Goal: Task Accomplishment & Management: Use online tool/utility

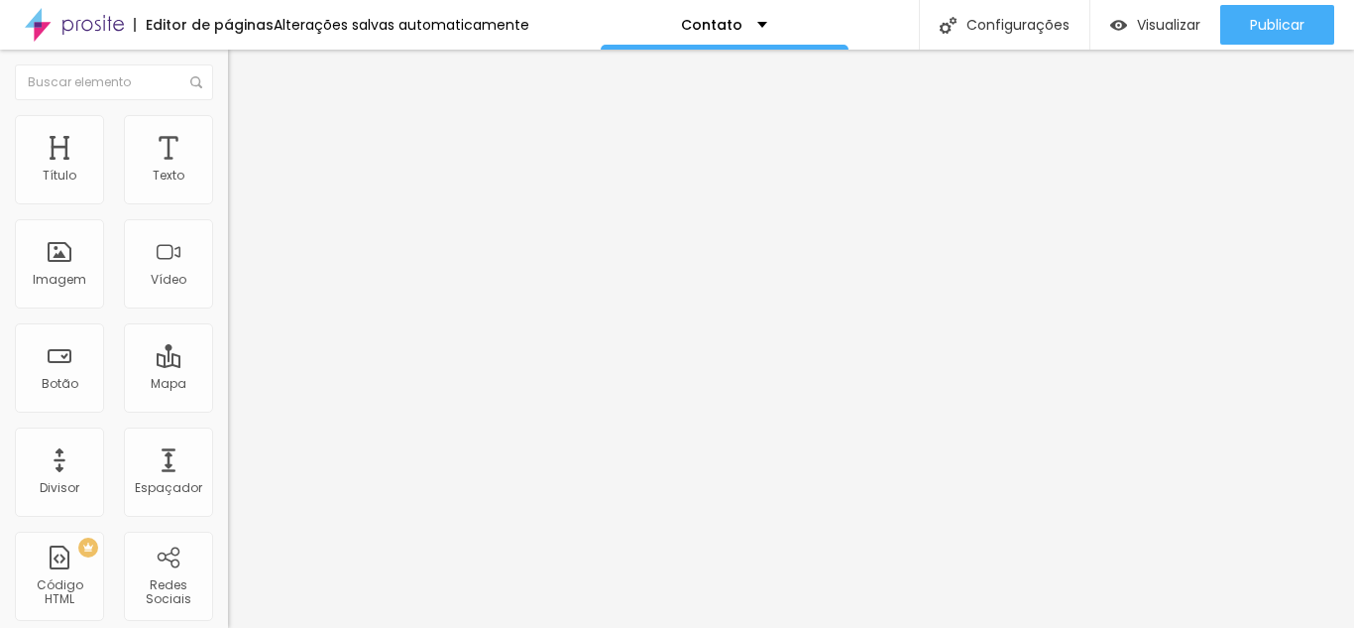
click at [241, 193] on div "Contato" at bounding box center [342, 184] width 202 height 18
click at [228, 127] on li "Estilo" at bounding box center [342, 125] width 228 height 20
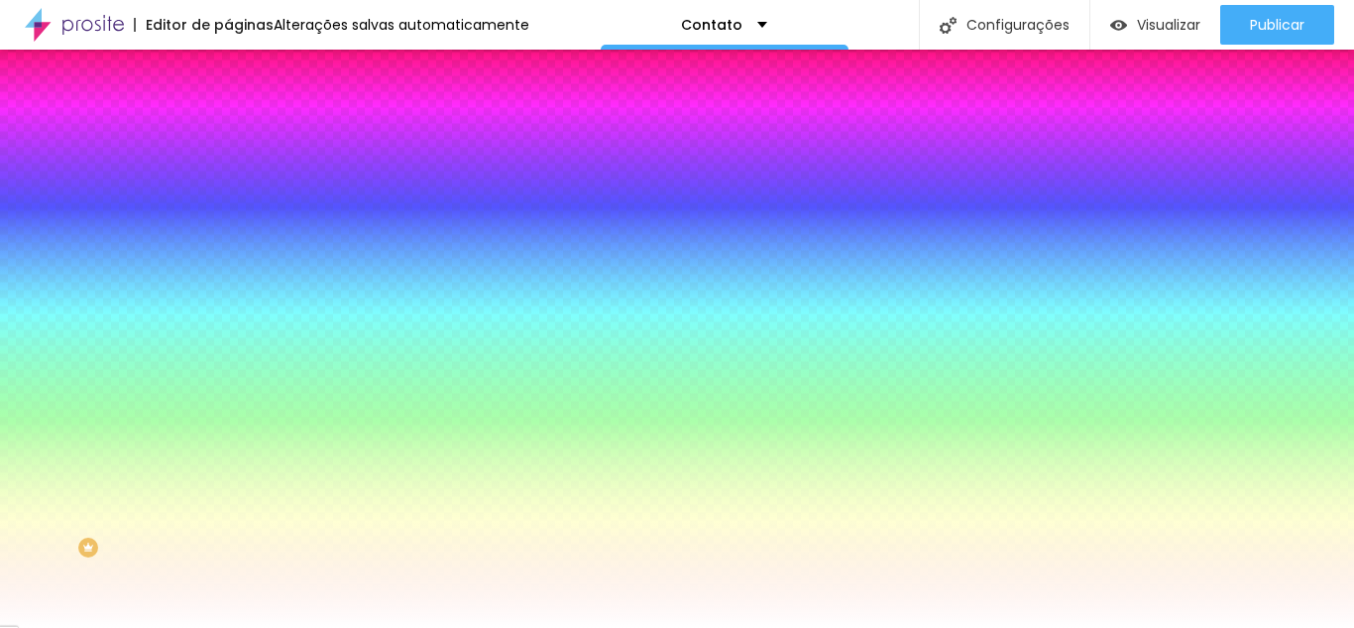
click at [228, 135] on li "Avançado" at bounding box center [342, 145] width 228 height 20
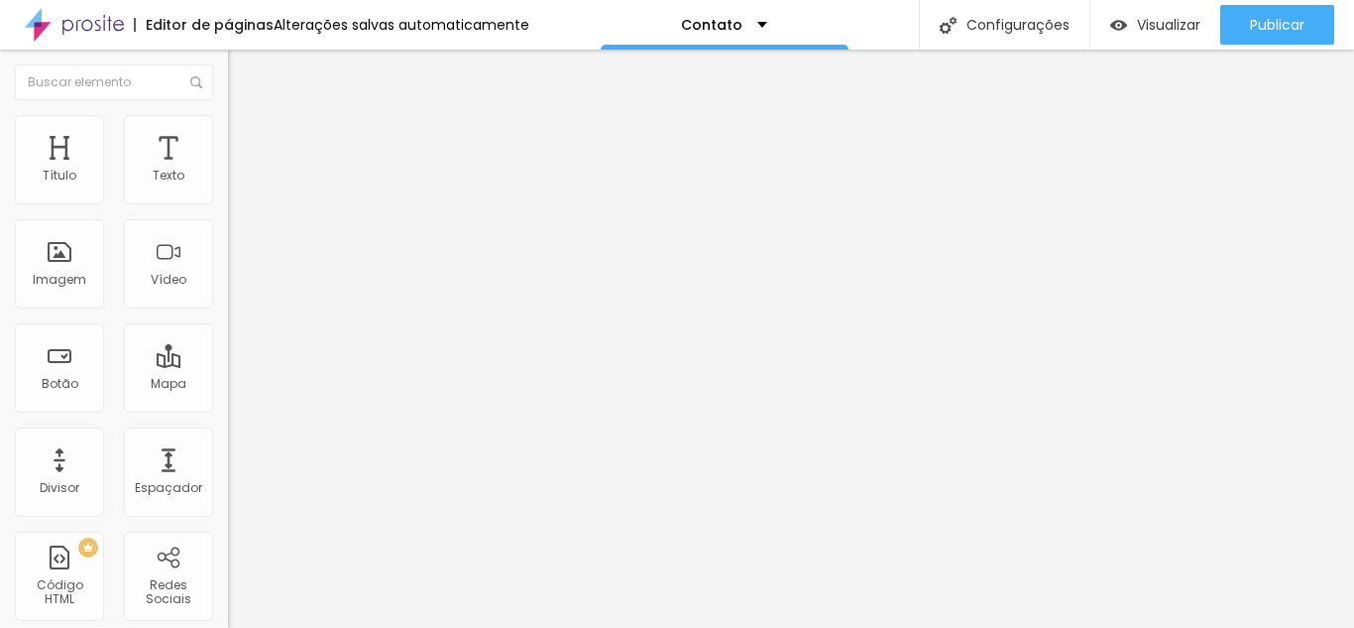
click at [246, 137] on font "Estilo" at bounding box center [261, 128] width 31 height 17
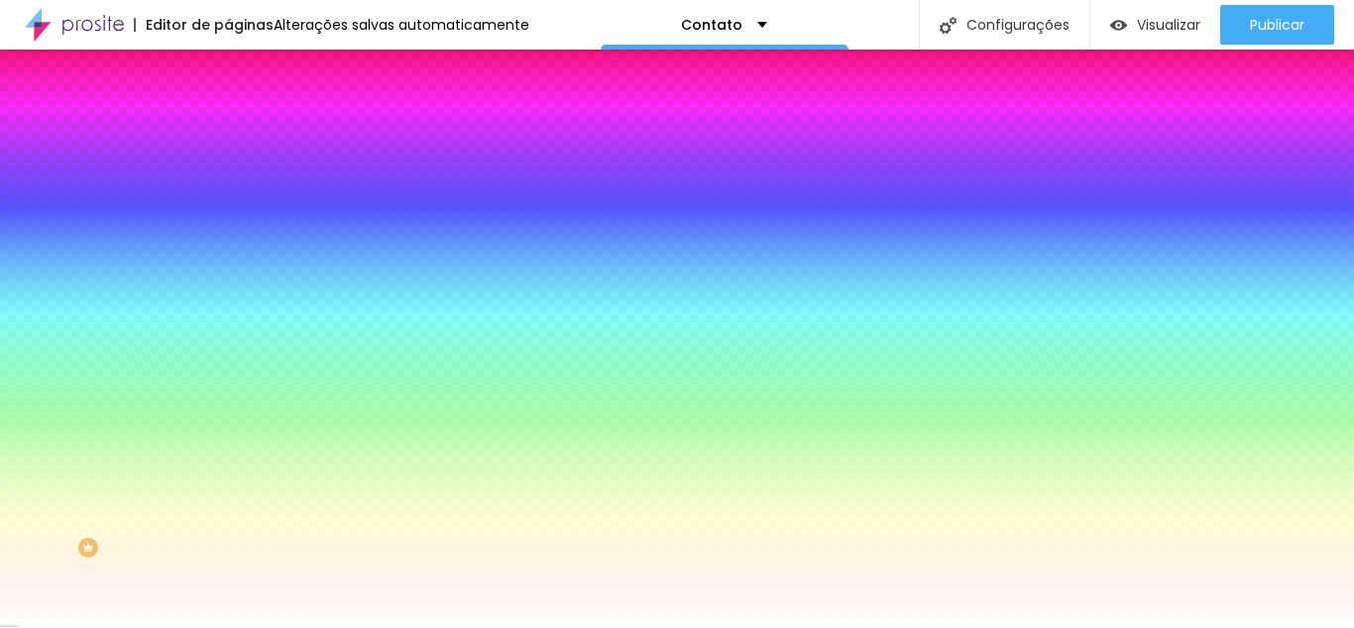
click at [246, 117] on font "Conteúdo" at bounding box center [276, 108] width 61 height 17
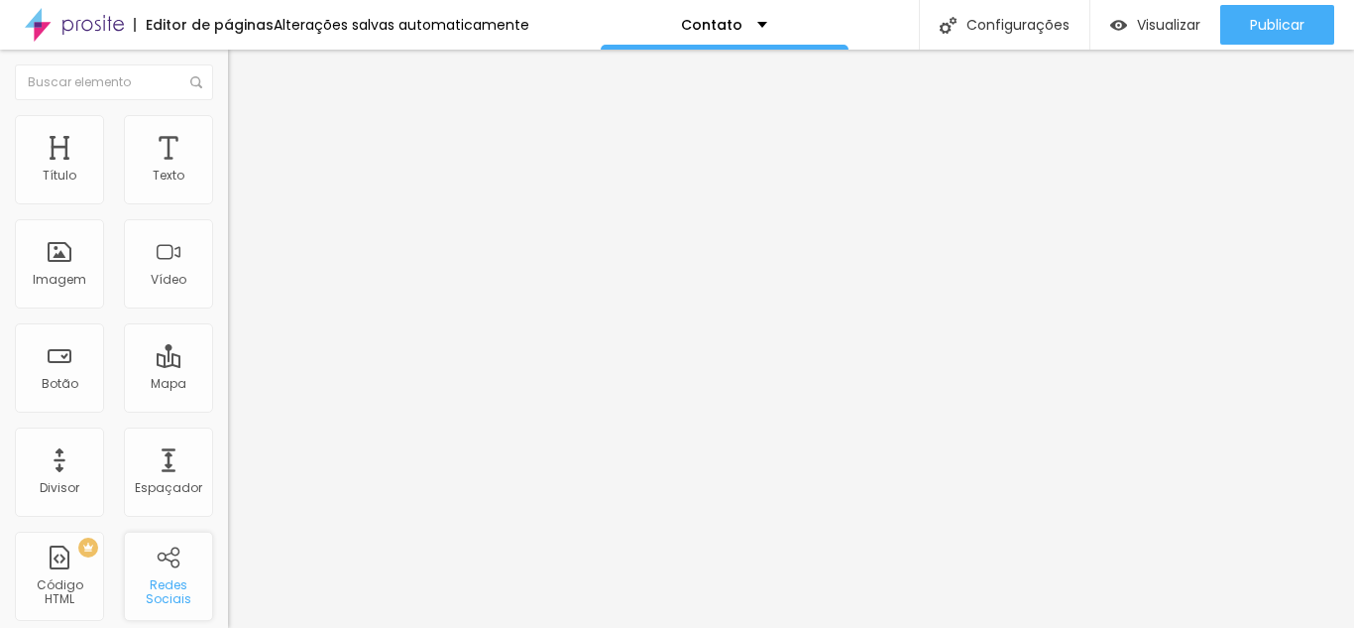
click at [153, 566] on div "Redes Sociais" at bounding box center [168, 575] width 89 height 89
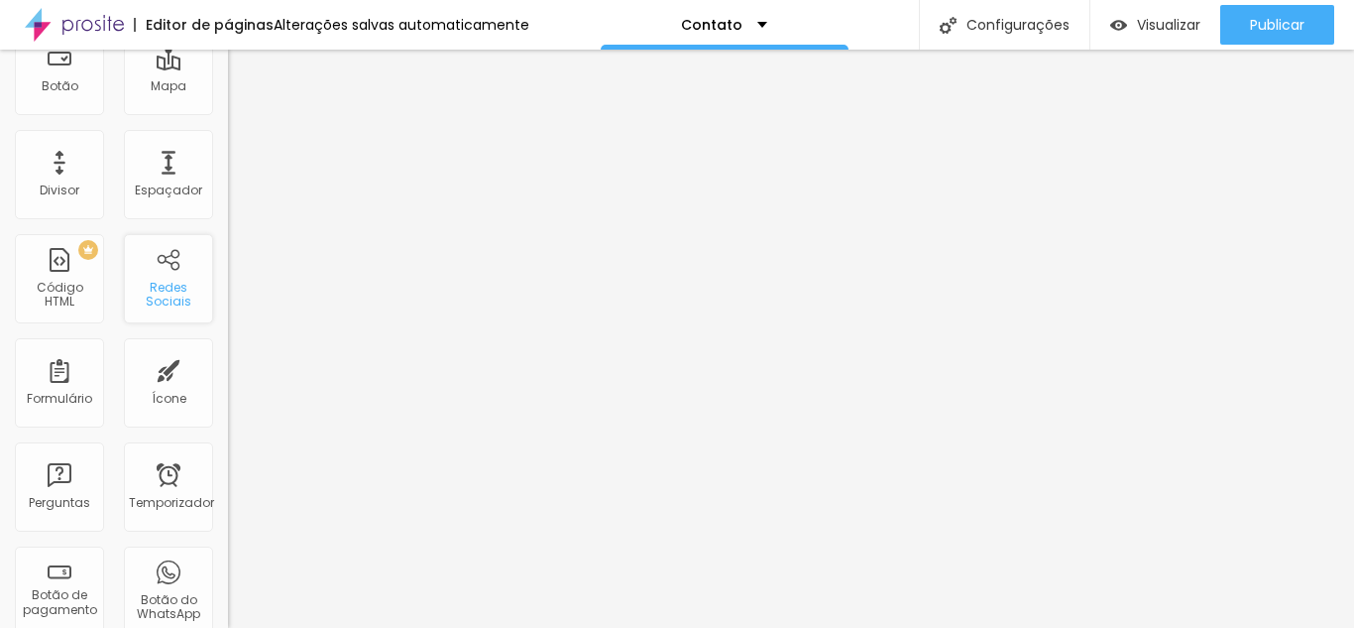
scroll to position [397, 0]
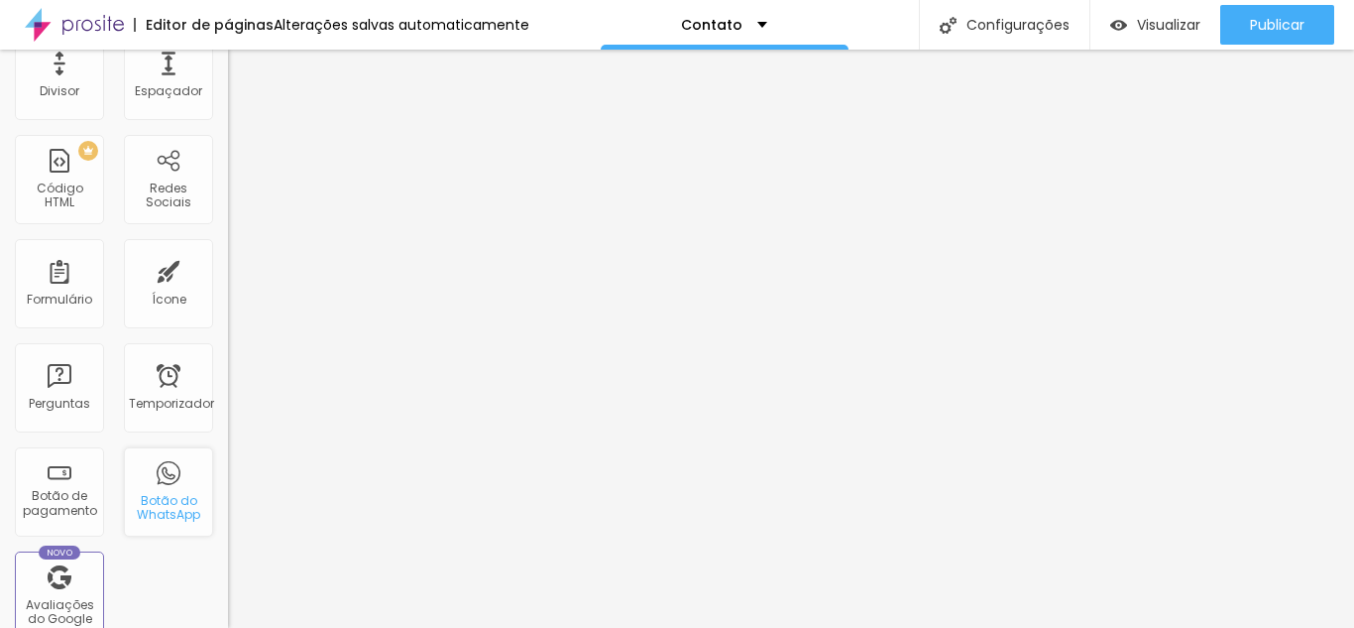
click at [173, 519] on font "Botão do WhatsApp" at bounding box center [168, 507] width 63 height 31
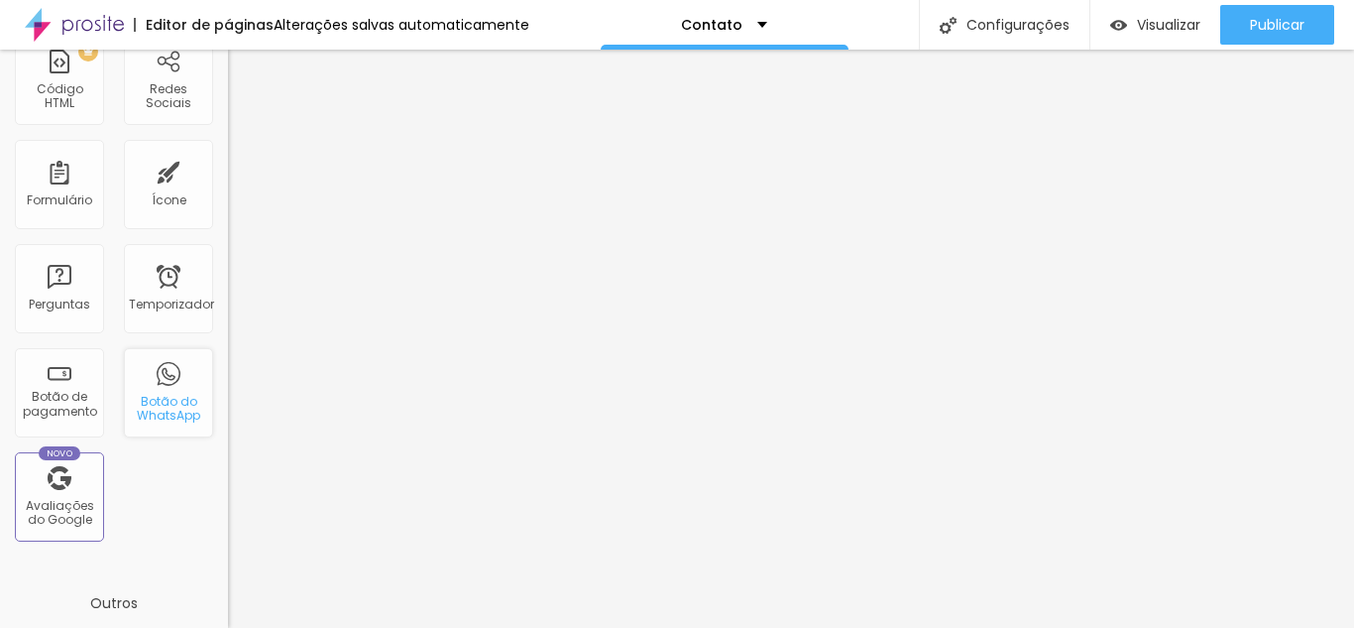
scroll to position [0, 0]
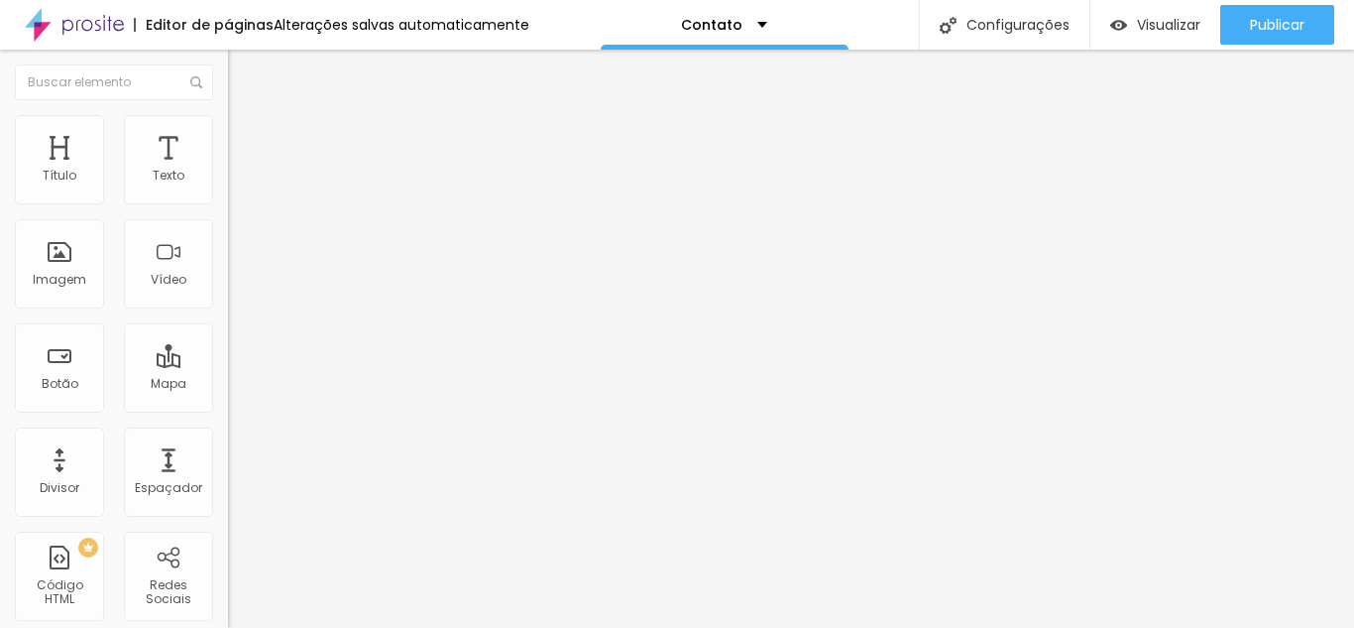
click at [228, 186] on input "text" at bounding box center [347, 177] width 238 height 20
paste input "[PHONE_NUMBER]"
type input "[PHONE_NUMBER]"
drag, startPoint x: 152, startPoint y: 350, endPoint x: 74, endPoint y: 349, distance: 77.3
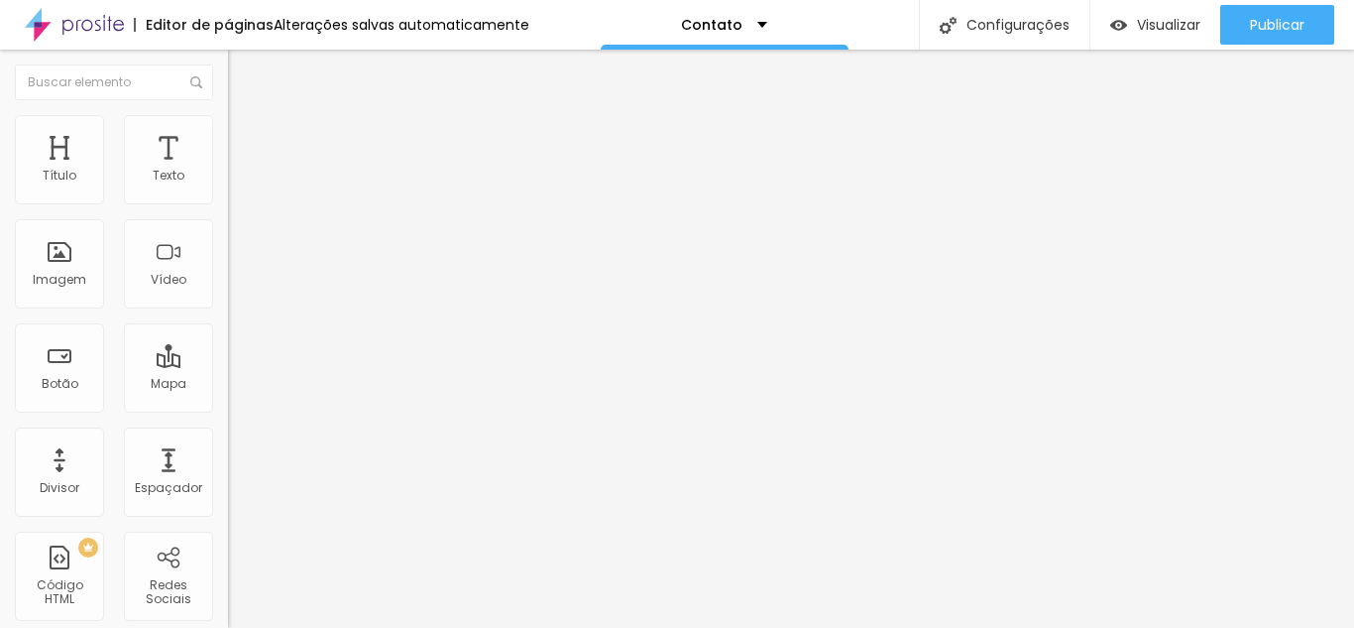
type textarea "Olá, cheguei até você através do site e gostaria de mais informações"
click at [228, 200] on img at bounding box center [235, 207] width 14 height 14
click at [228, 400] on div "Instagram" at bounding box center [342, 406] width 228 height 12
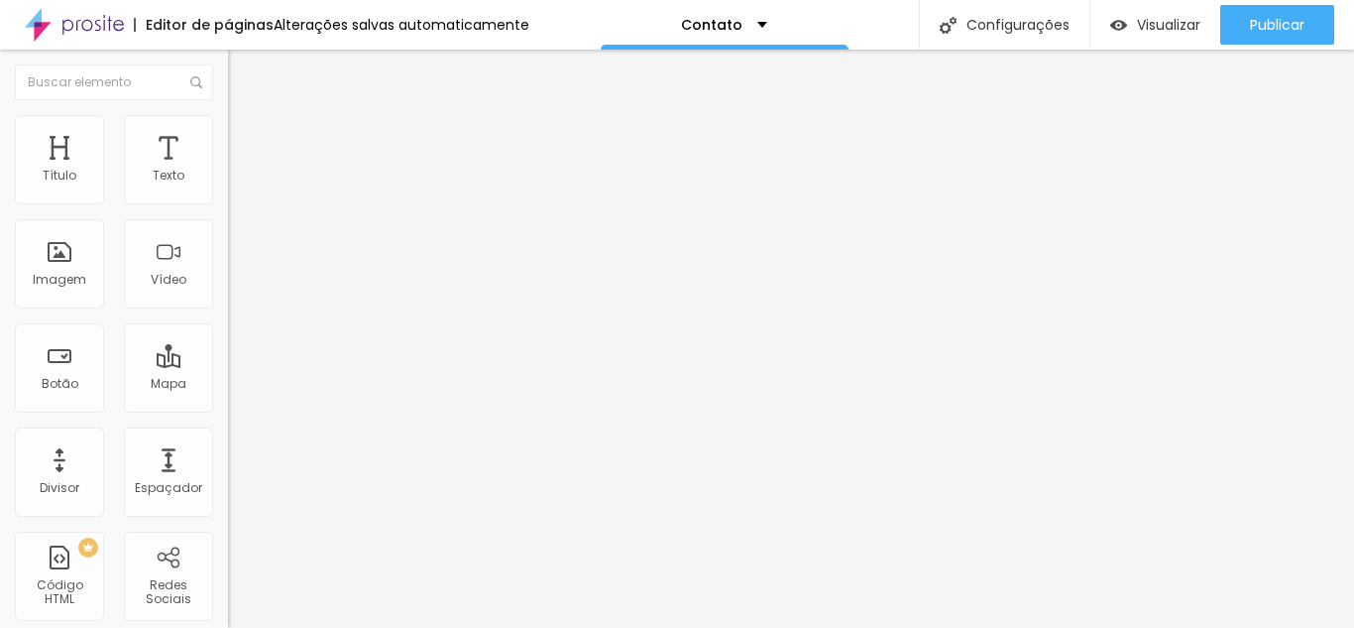
paste input "[URL][DOMAIN_NAME][DOMAIN_NAME]"
type input "https://[URL][DOMAIN_NAME][DOMAIN_NAME]"
click at [239, 433] on div "TikTok" at bounding box center [342, 543] width 206 height 220
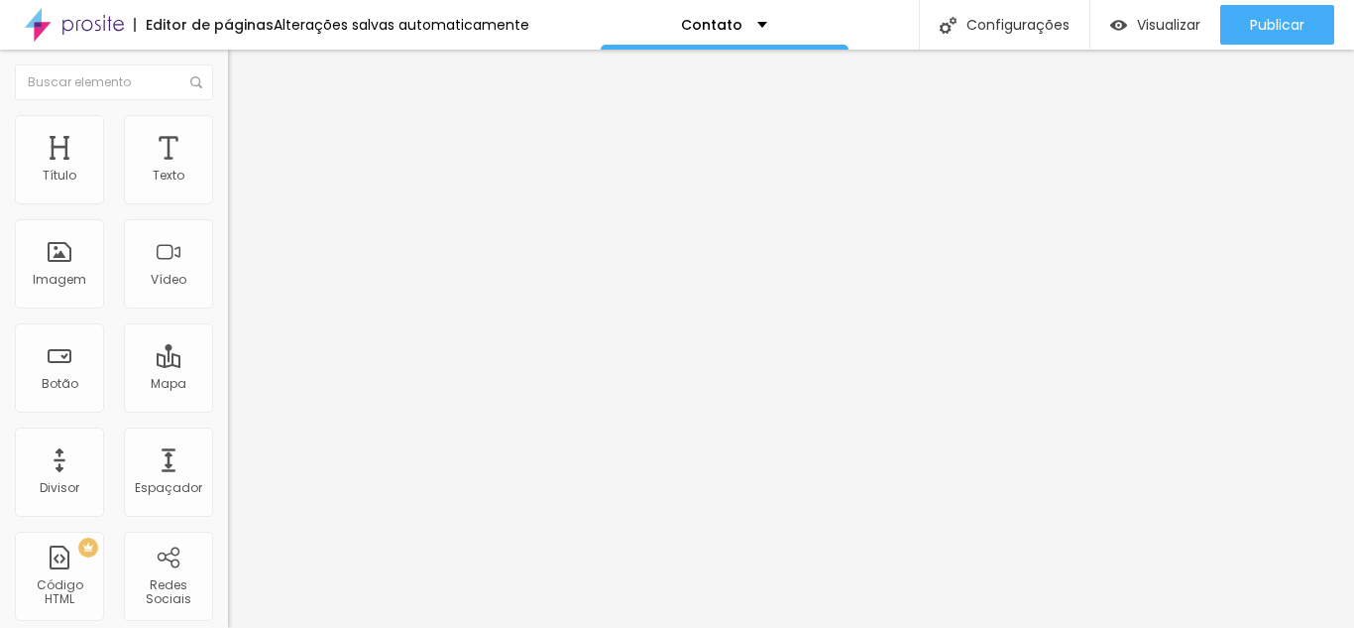
scroll to position [0, 0]
click at [228, 135] on li "Avançado" at bounding box center [342, 145] width 228 height 20
click at [228, 120] on ul "Conteúdo Estilo Avançado" at bounding box center [342, 124] width 228 height 59
click at [228, 120] on img at bounding box center [237, 124] width 18 height 18
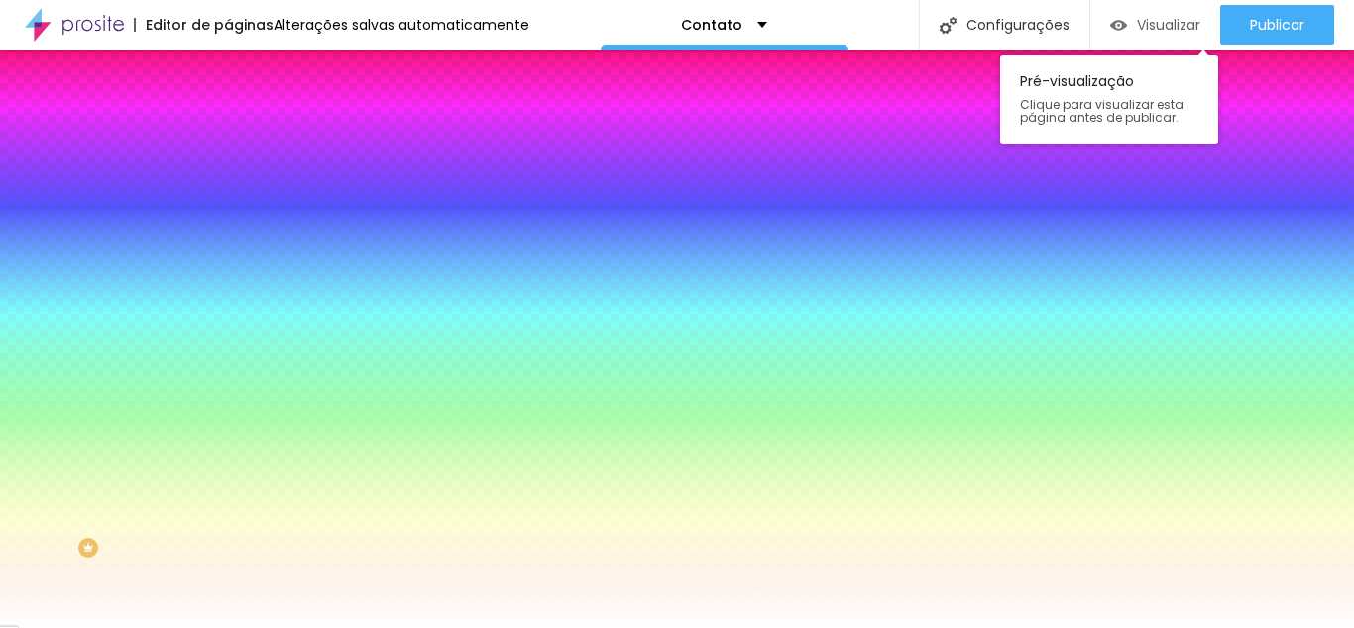
click at [1158, 21] on font "Visualizar" at bounding box center [1168, 25] width 63 height 20
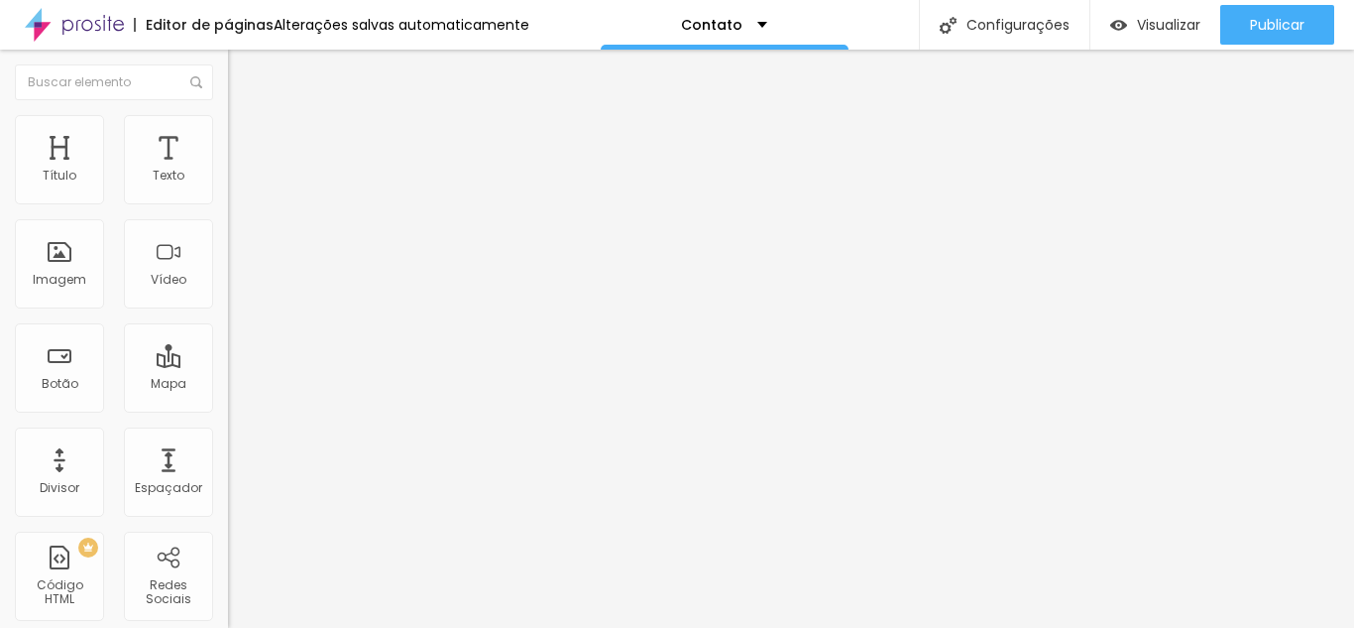
click at [228, 182] on div at bounding box center [342, 175] width 228 height 16
click at [228, 126] on img at bounding box center [237, 124] width 18 height 18
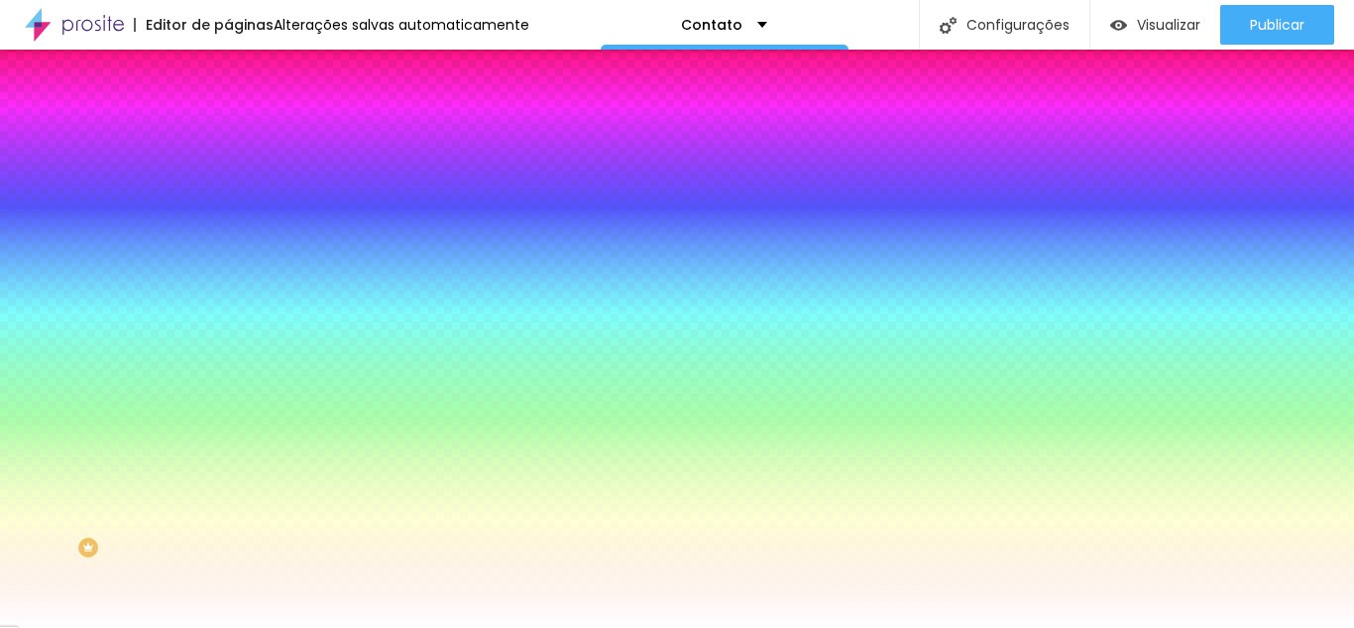
type input "21"
type input "58"
type input "89"
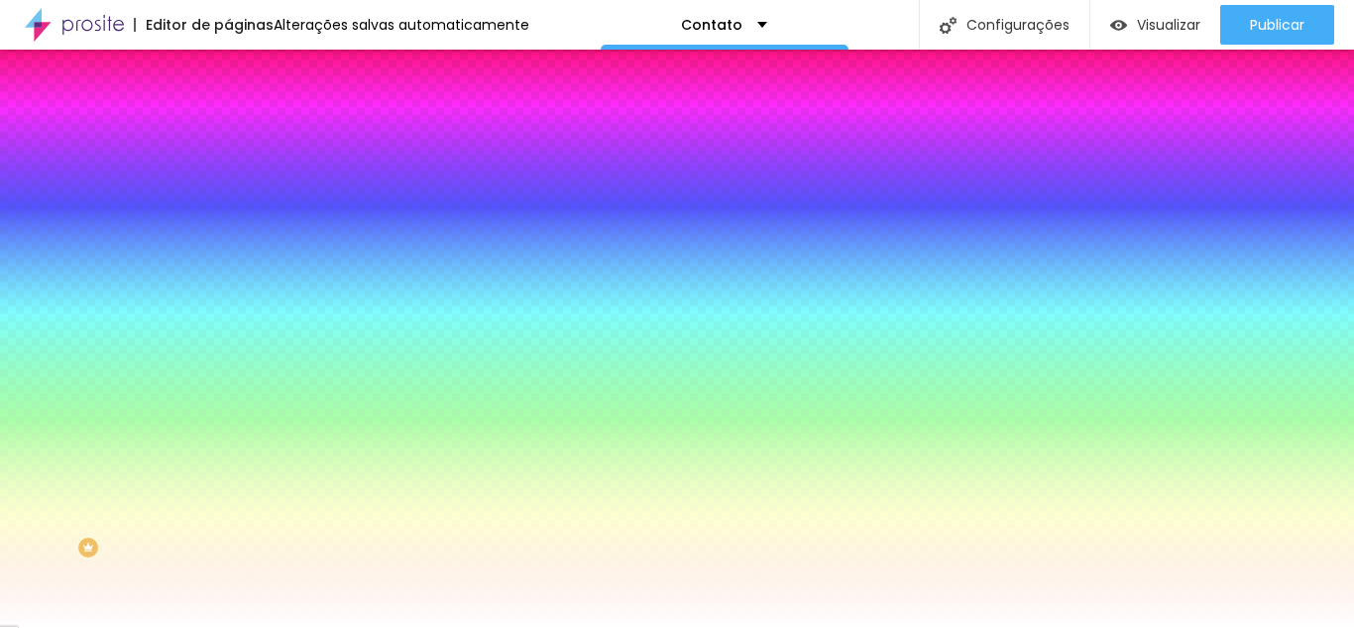
type input "89"
type input "94"
type input "99"
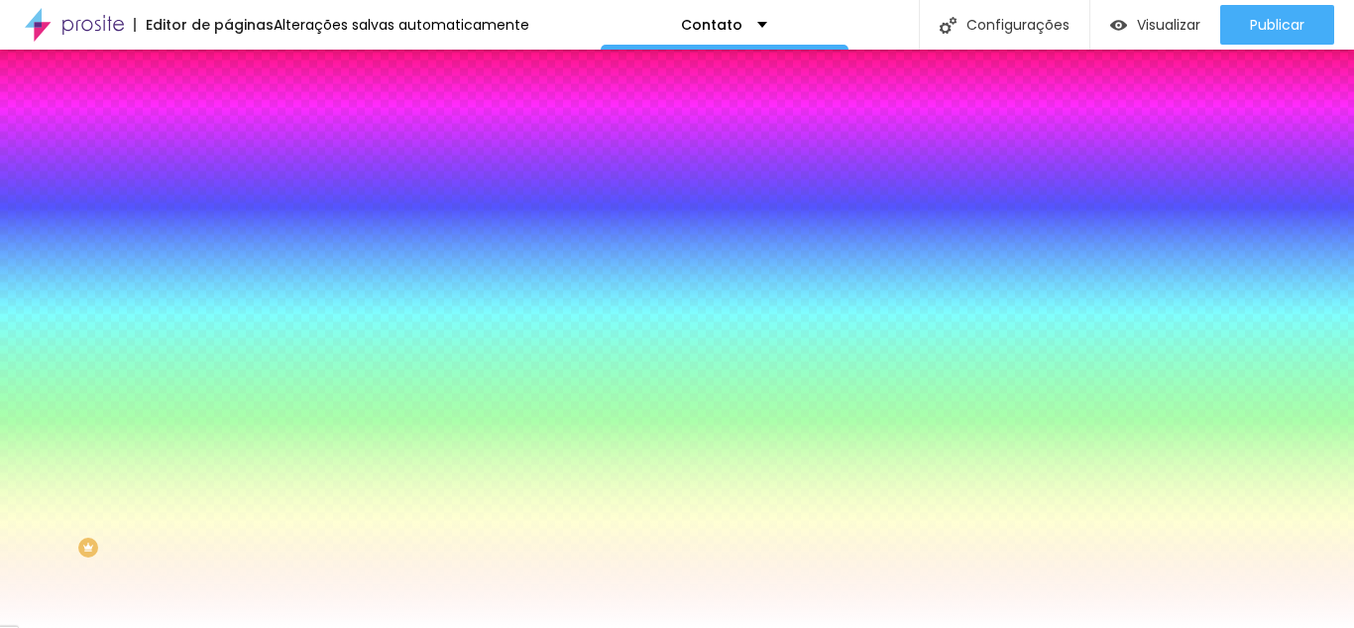
type input "117"
type input "133"
type input "143"
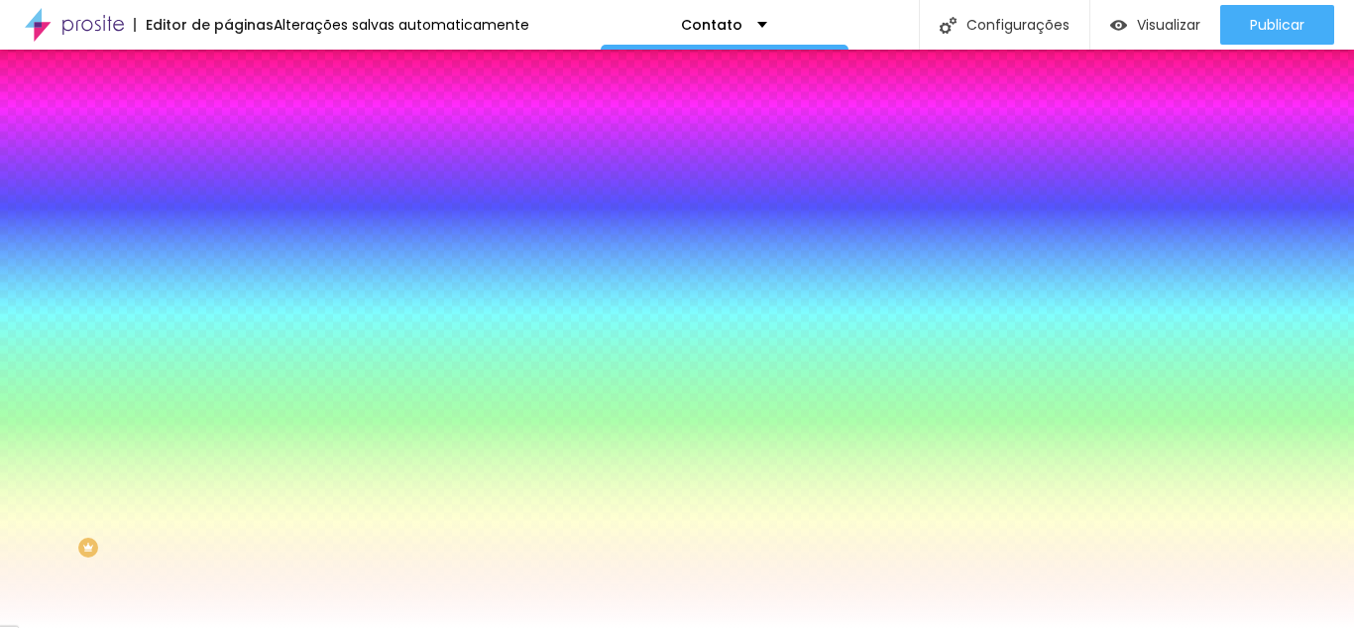
type input "143"
type input "148"
type input "150"
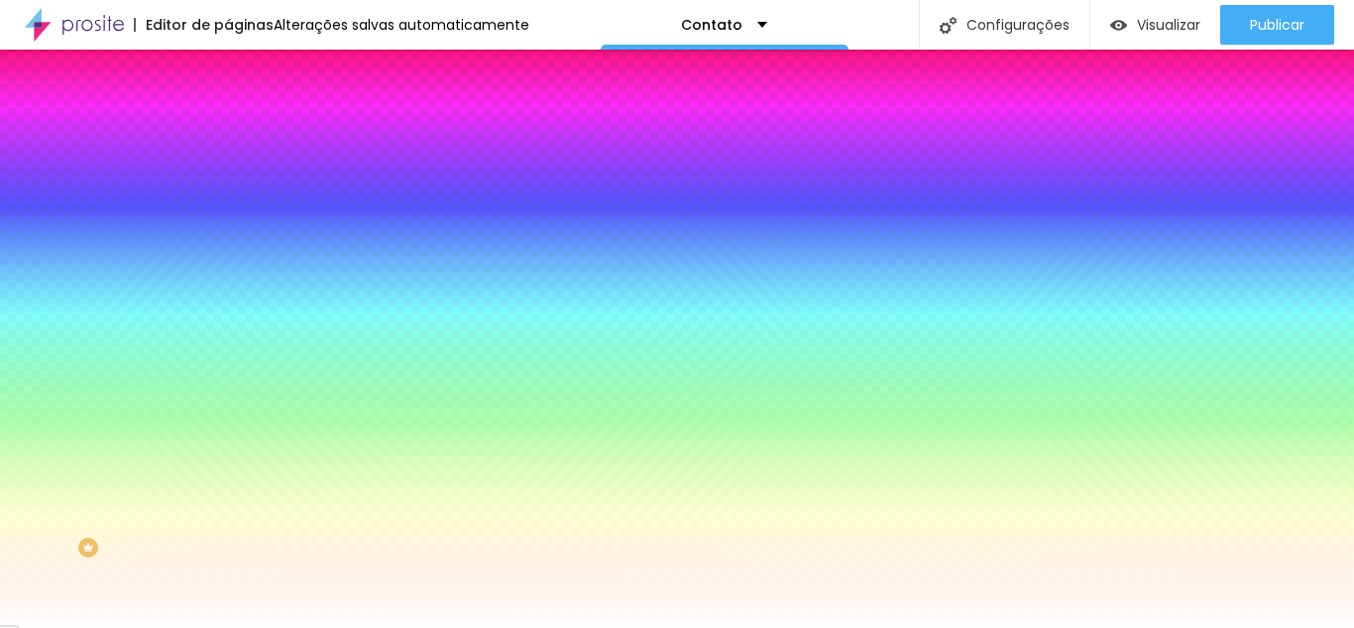
type input "151"
type input "158"
type input "160"
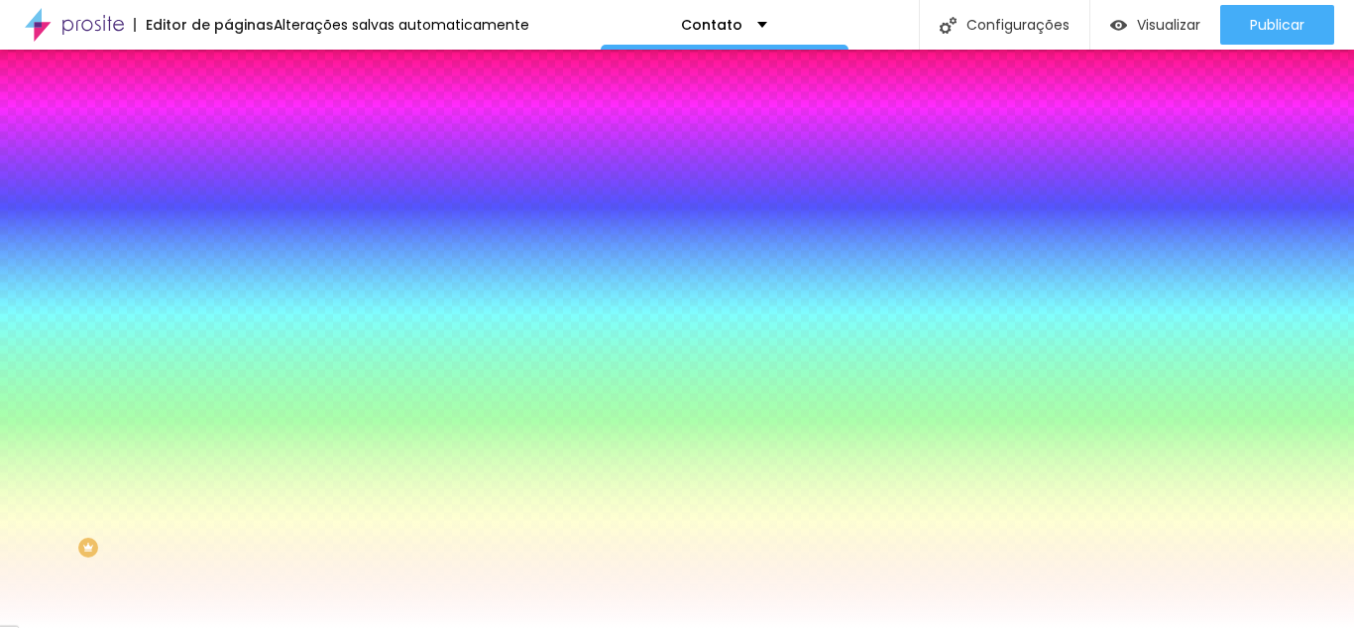
type input "160"
type input "166"
type input "174"
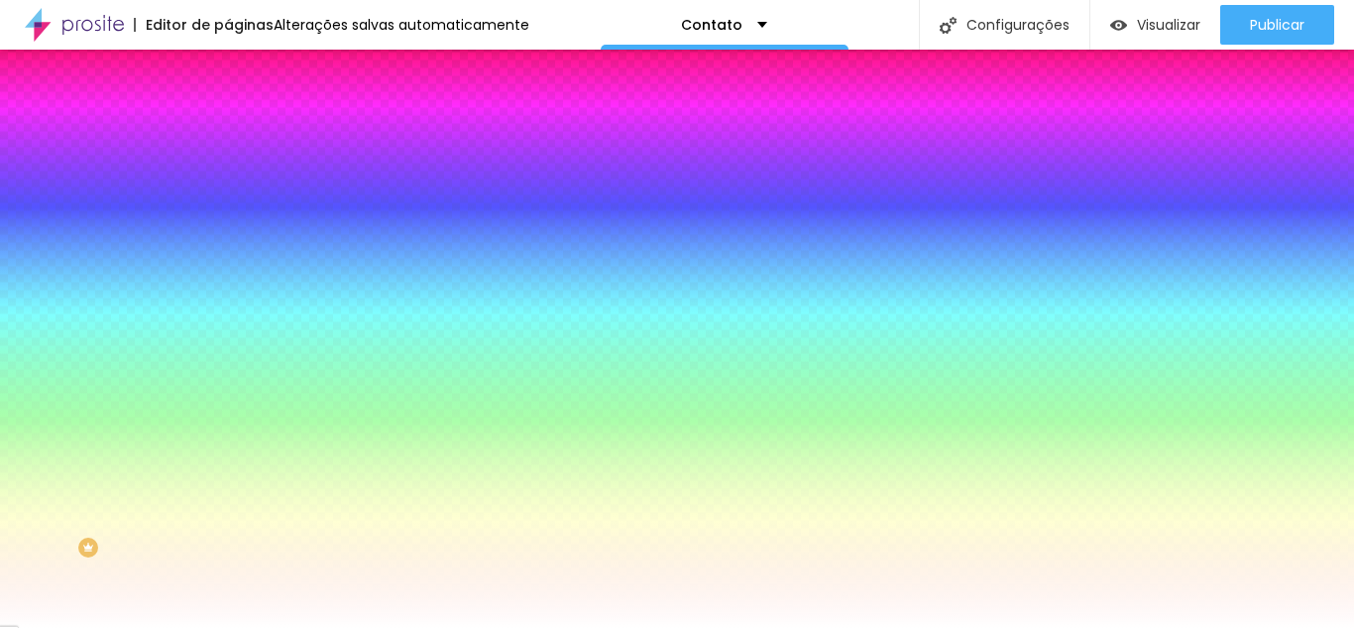
type input "176"
type input "178"
type input "179"
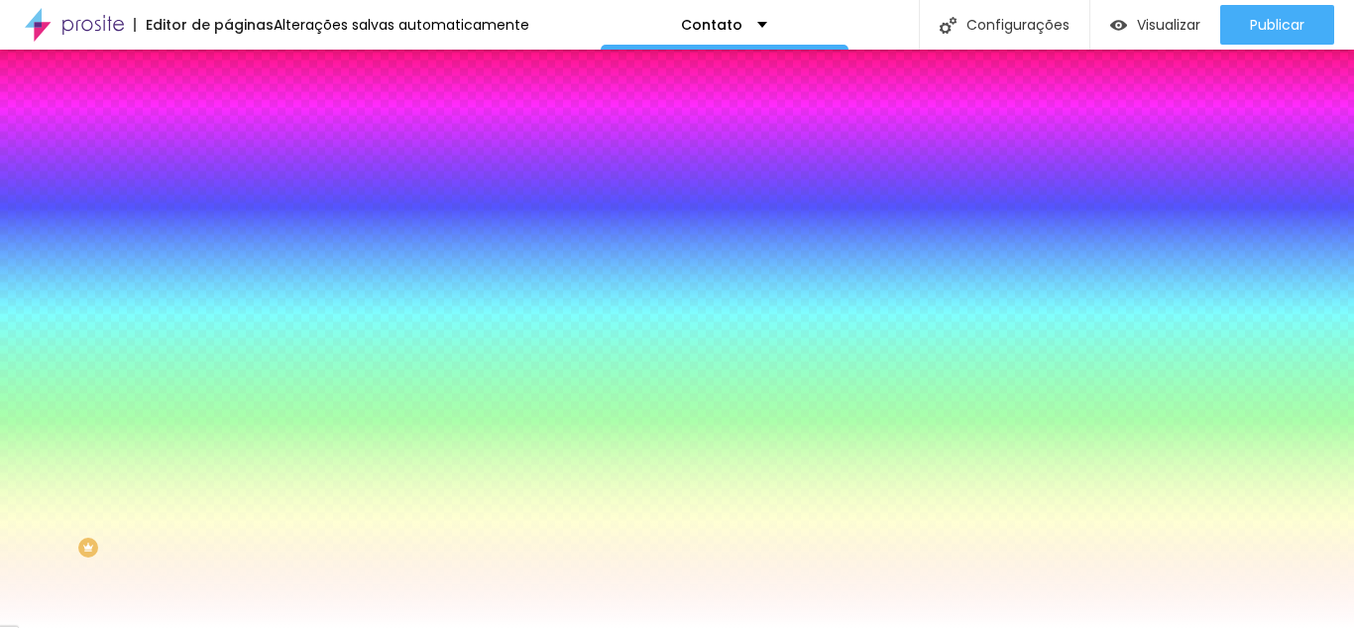
type input "179"
type input "200"
type input "194"
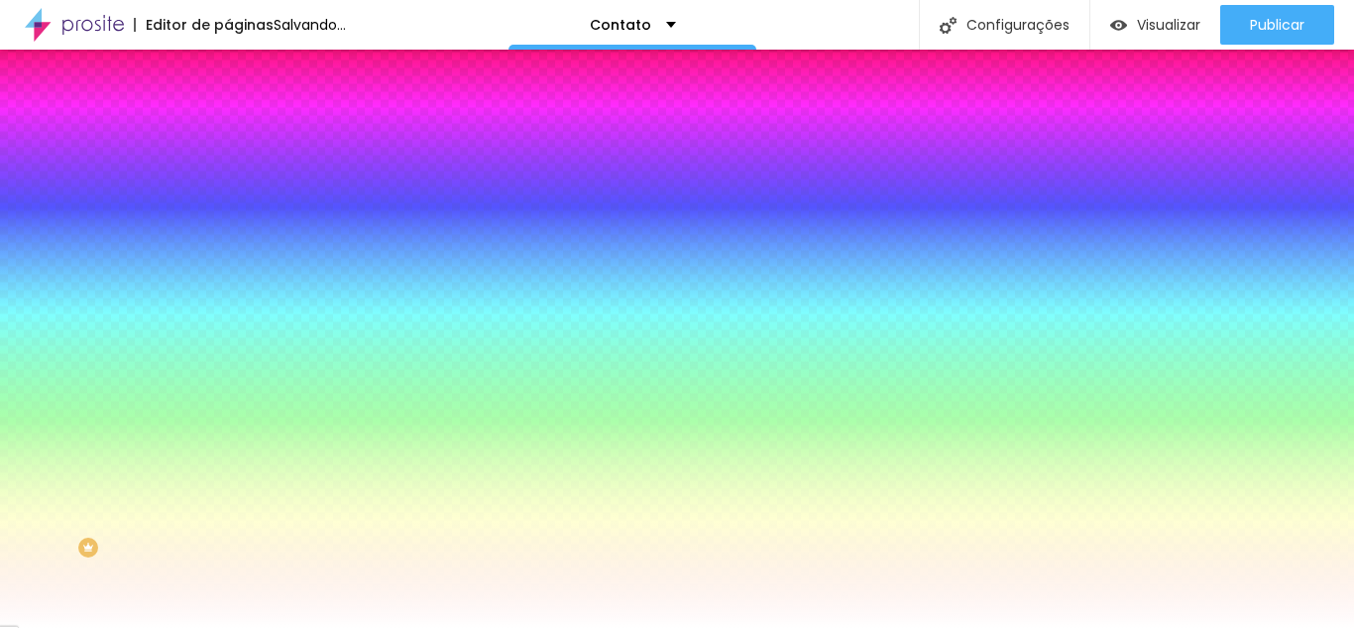
type input "174"
type input "165"
type input "140"
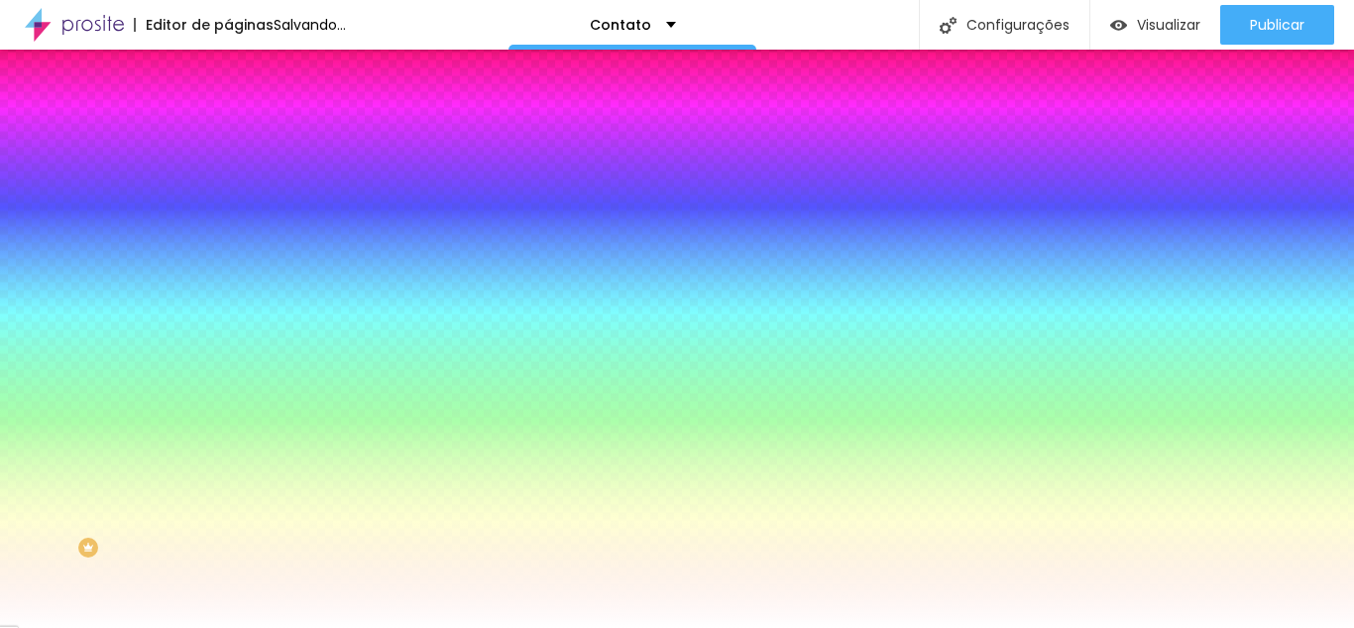
type input "140"
type input "128"
type input "118"
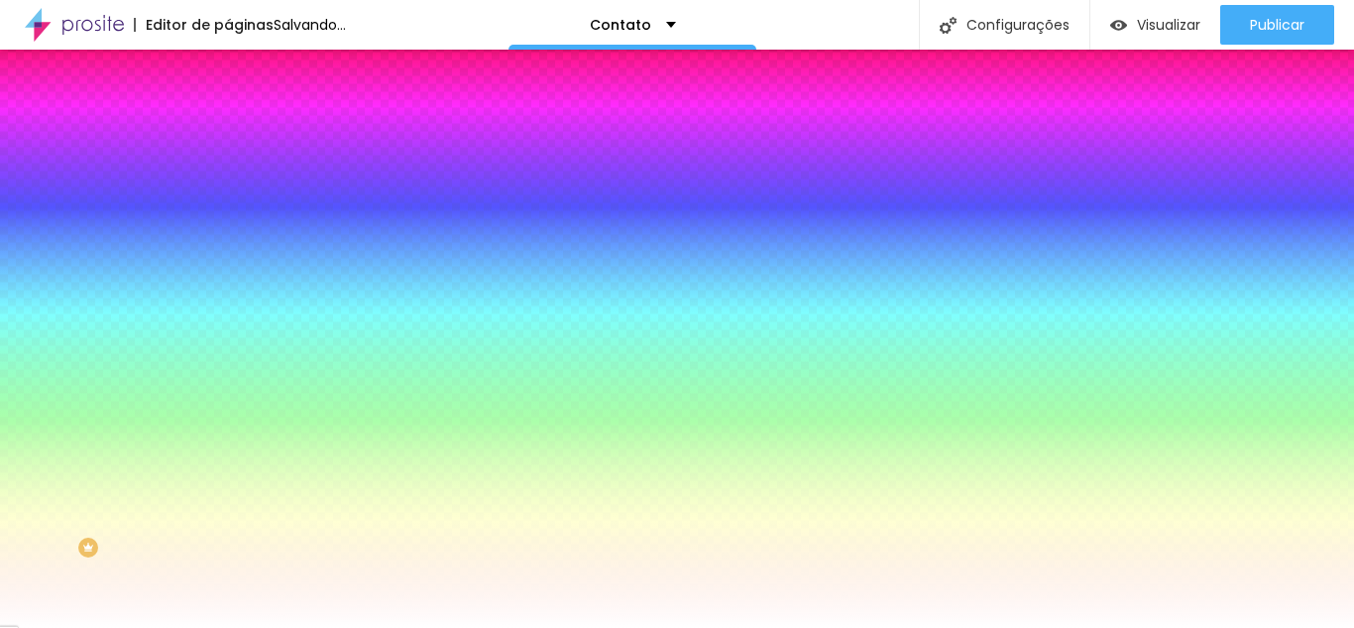
type input "114"
type input "112"
type input "109"
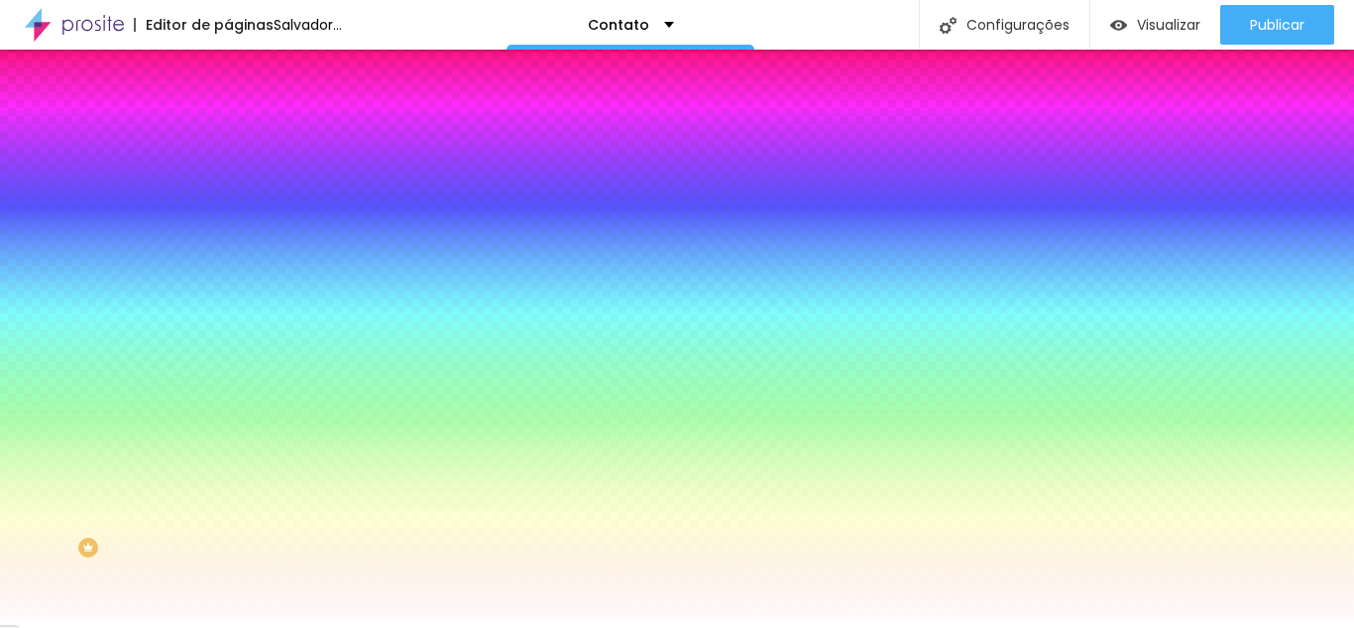
type input "109"
type input "99"
type input "86"
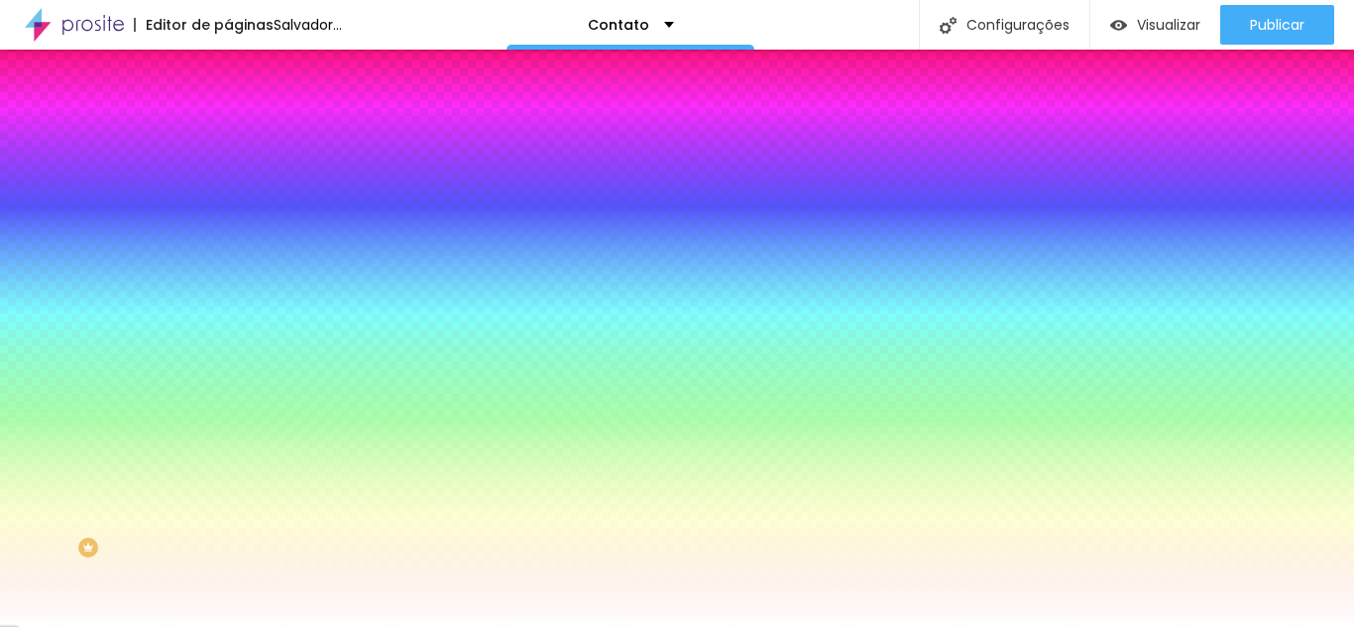
type input "74"
type input "72"
type input "69"
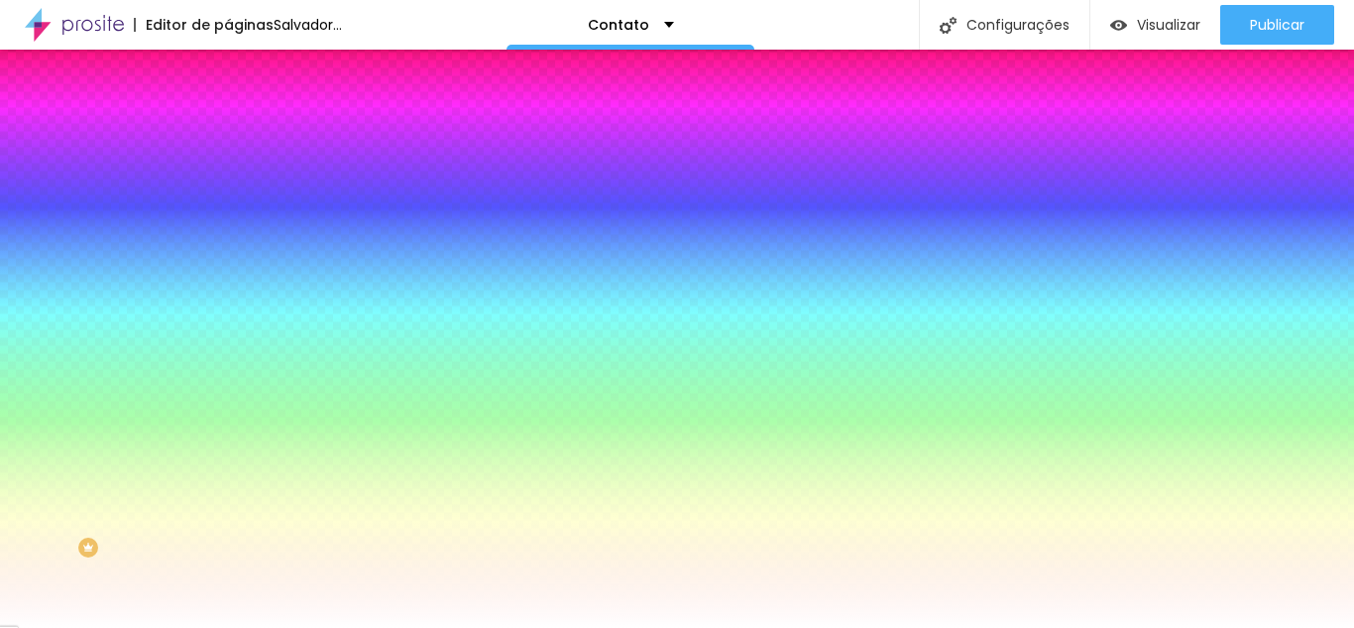
type input "69"
type input "66"
drag, startPoint x: 50, startPoint y: 242, endPoint x: 86, endPoint y: 251, distance: 37.7
type input "66"
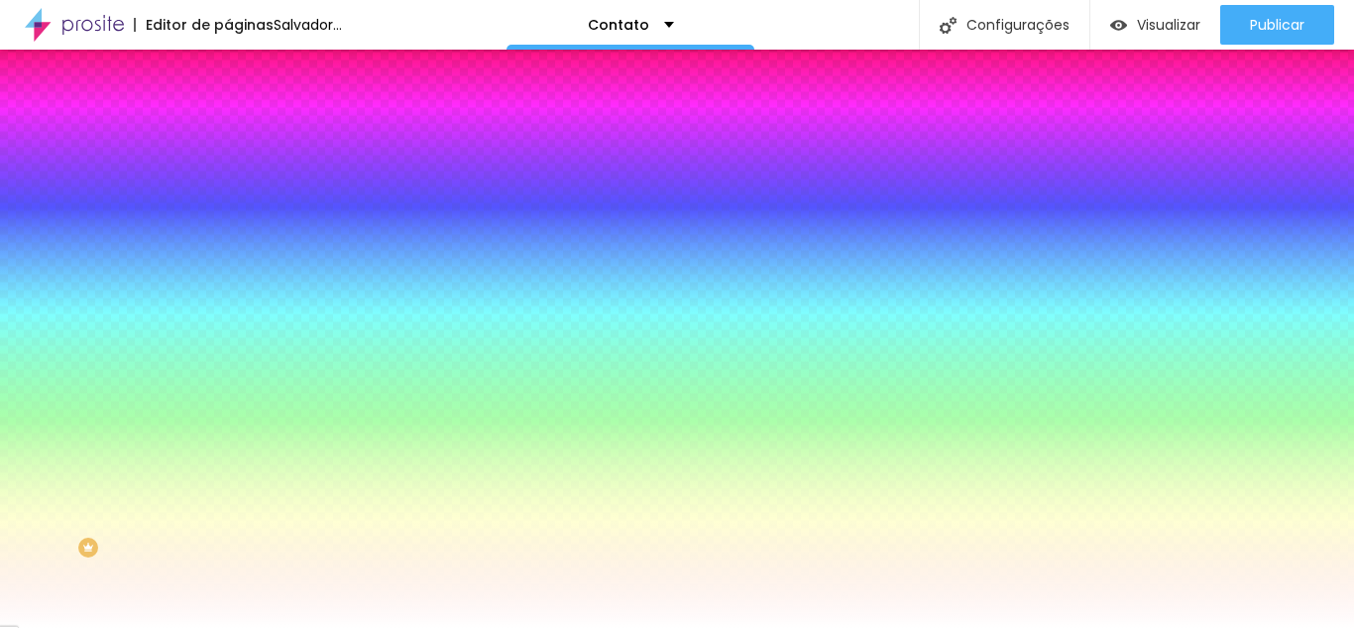
click at [228, 439] on input "range" at bounding box center [292, 447] width 128 height 16
click at [228, 135] on li "Avançado" at bounding box center [342, 145] width 228 height 20
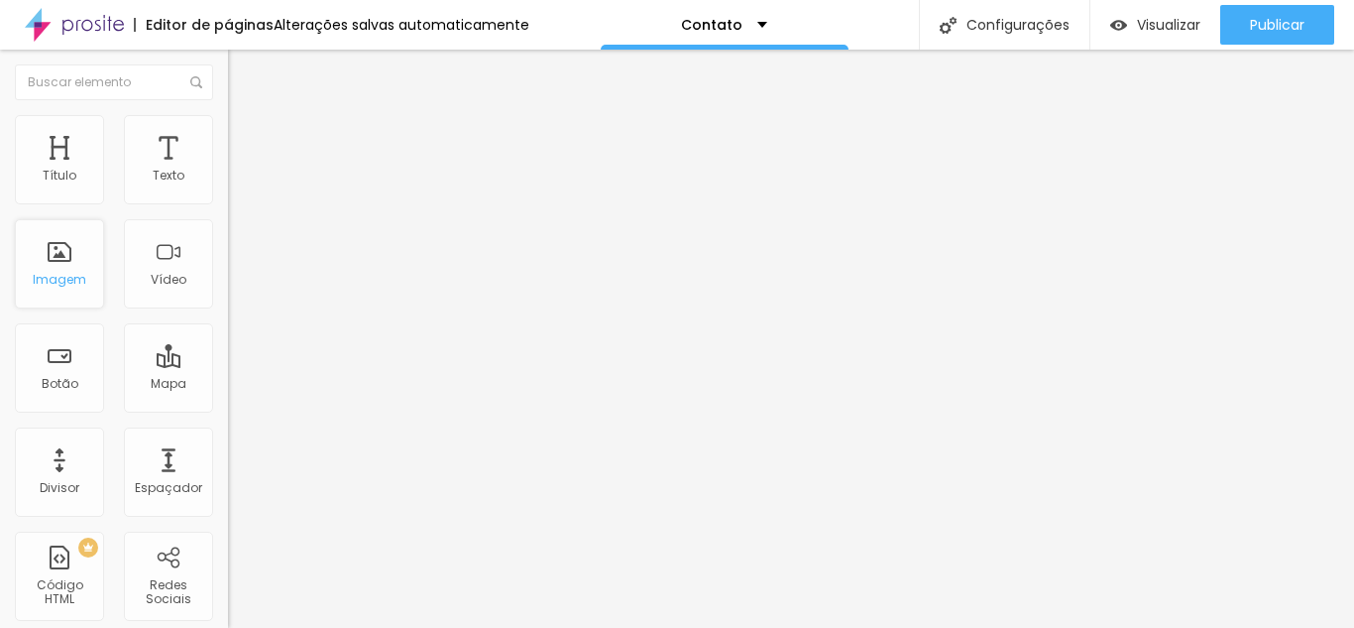
click at [74, 273] on font "Imagem" at bounding box center [60, 279] width 54 height 17
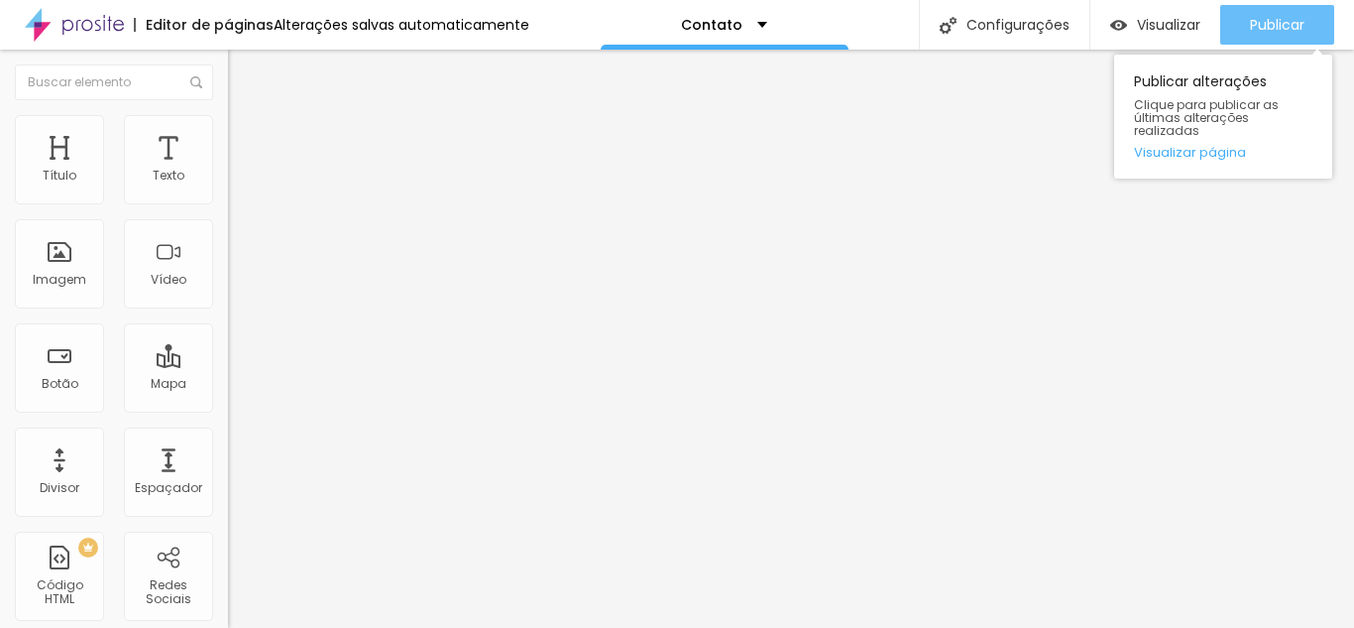
click at [1289, 15] on font "Publicar" at bounding box center [1277, 25] width 55 height 20
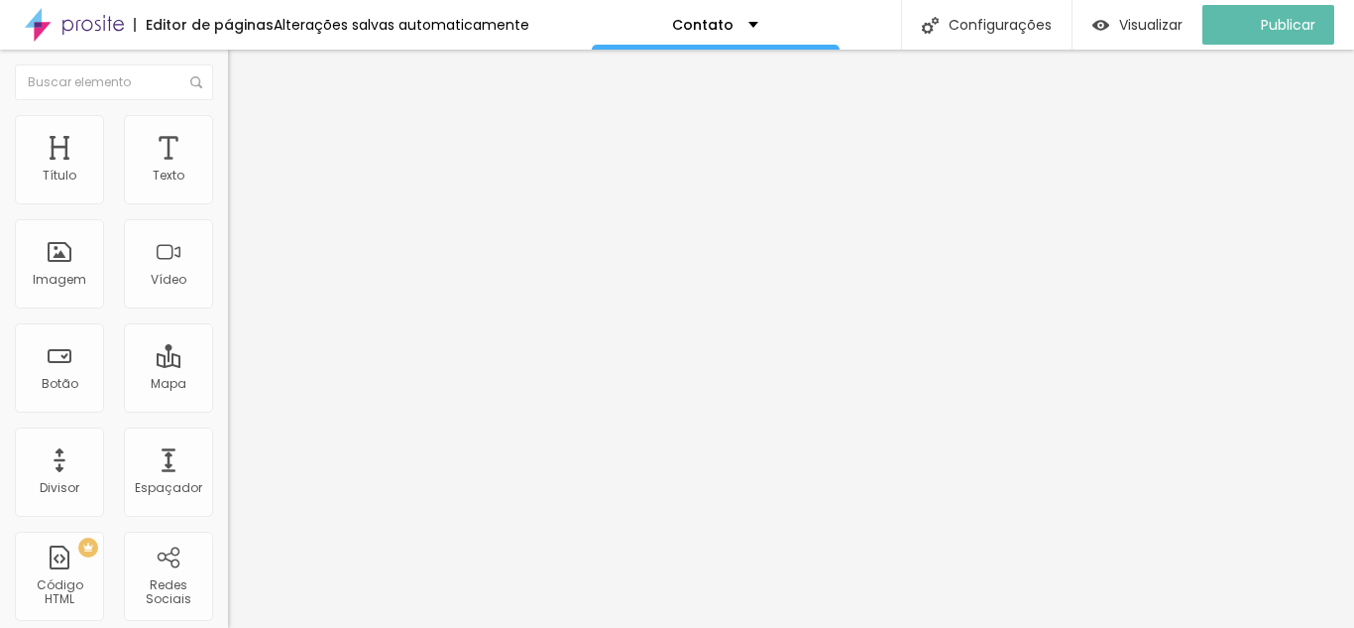
click at [243, 69] on img "button" at bounding box center [251, 72] width 16 height 16
